Goal: Information Seeking & Learning: Find specific fact

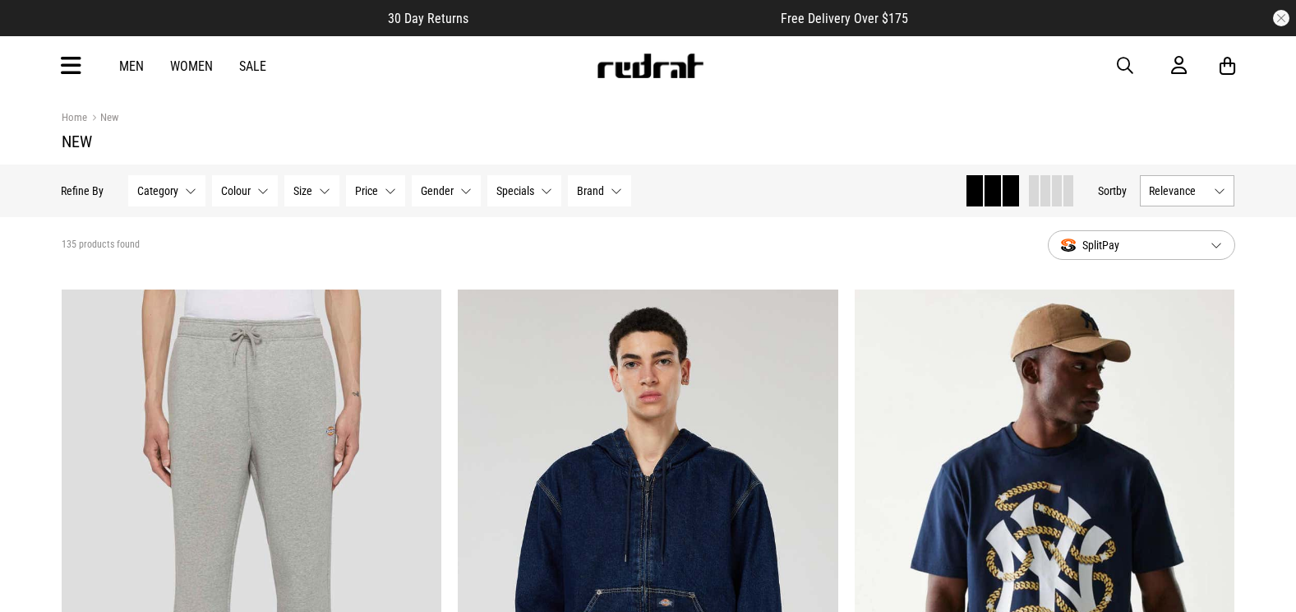
scroll to position [1973, 0]
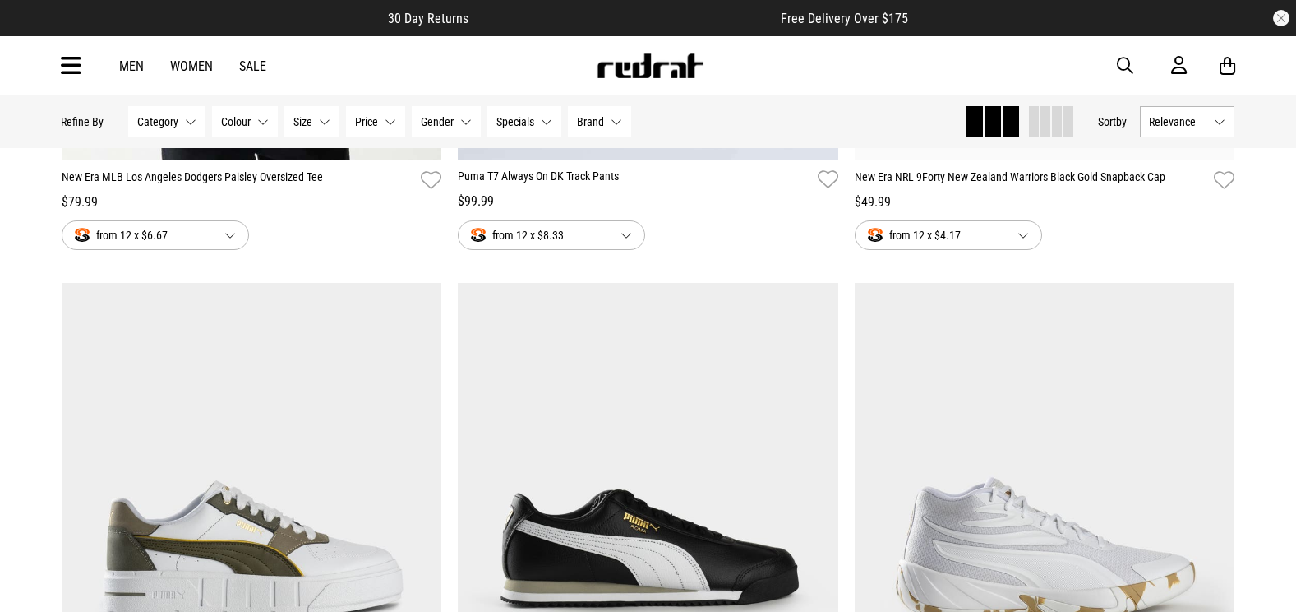
click at [1127, 68] on span "button" at bounding box center [1125, 66] width 16 height 20
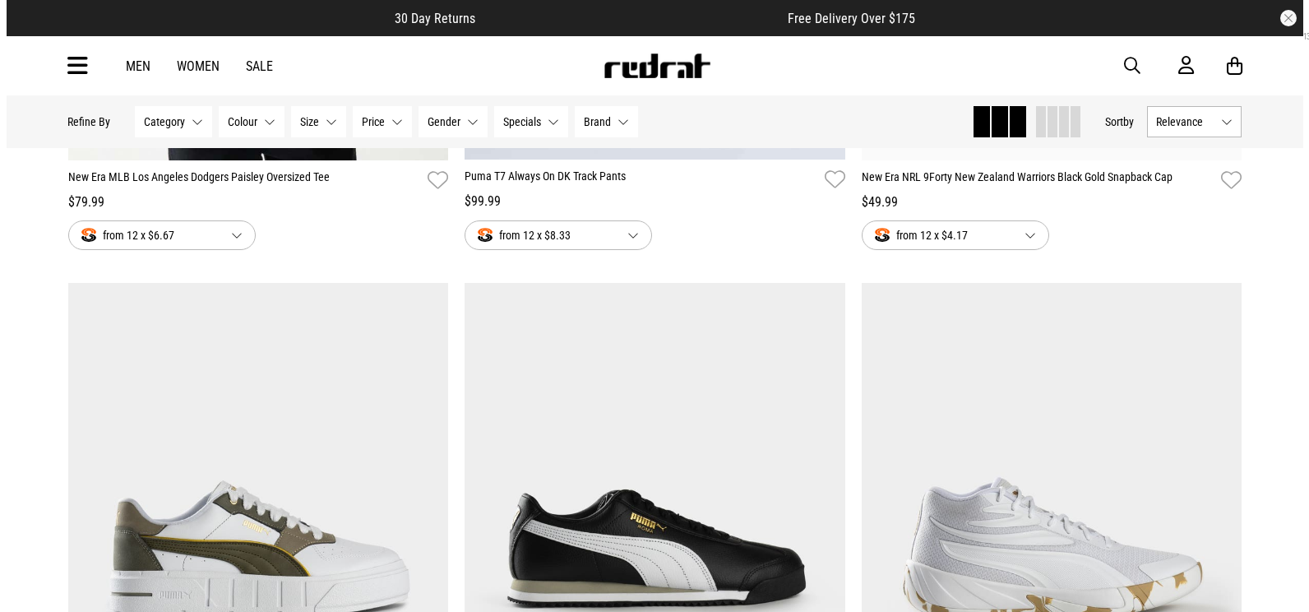
scroll to position [0, 0]
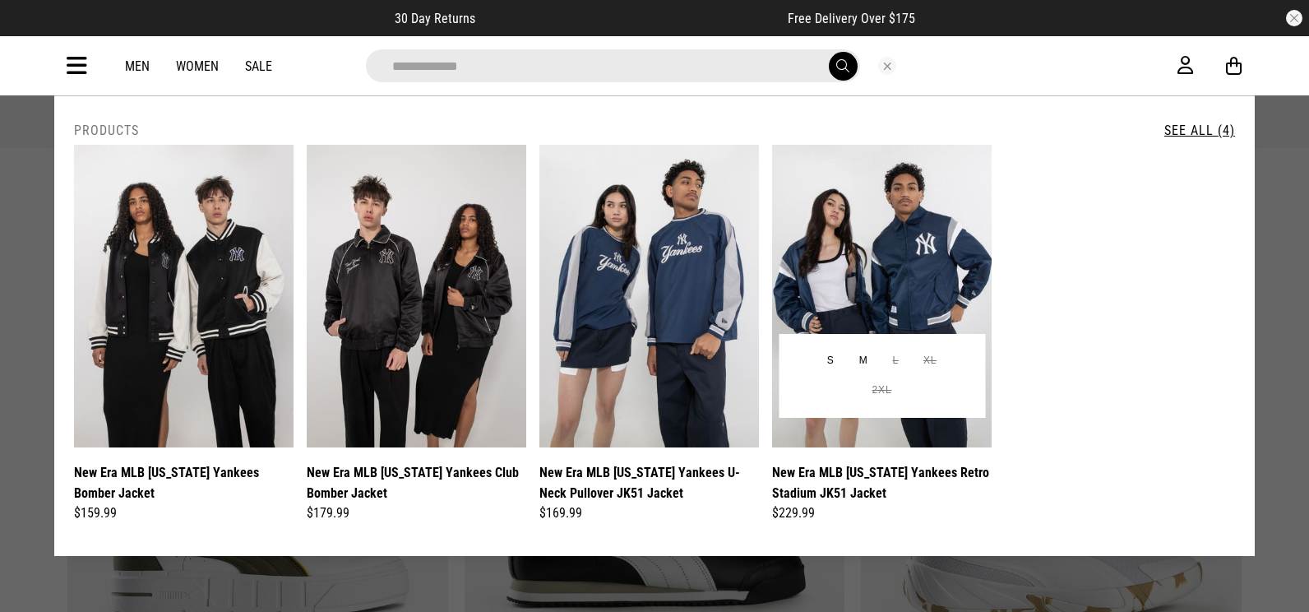
type input "**********"
click at [942, 228] on img at bounding box center [881, 296] width 219 height 302
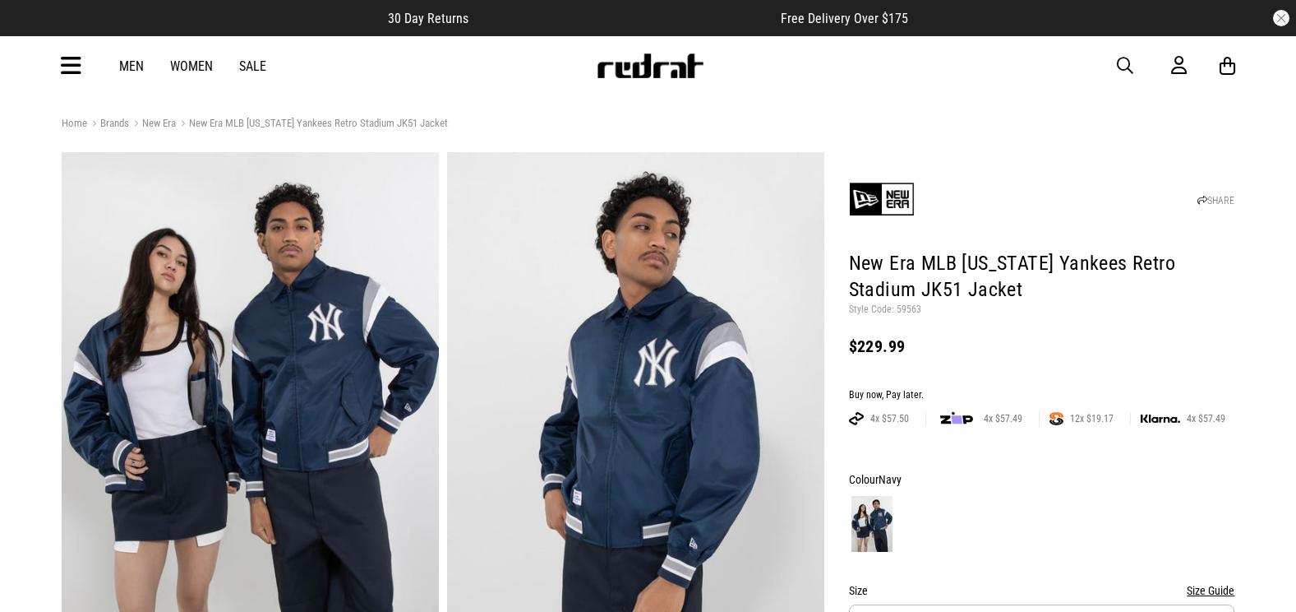
click at [905, 311] on p "Style Code: 59563" at bounding box center [1042, 309] width 386 height 13
copy p "59563"
